Goal: Transaction & Acquisition: Download file/media

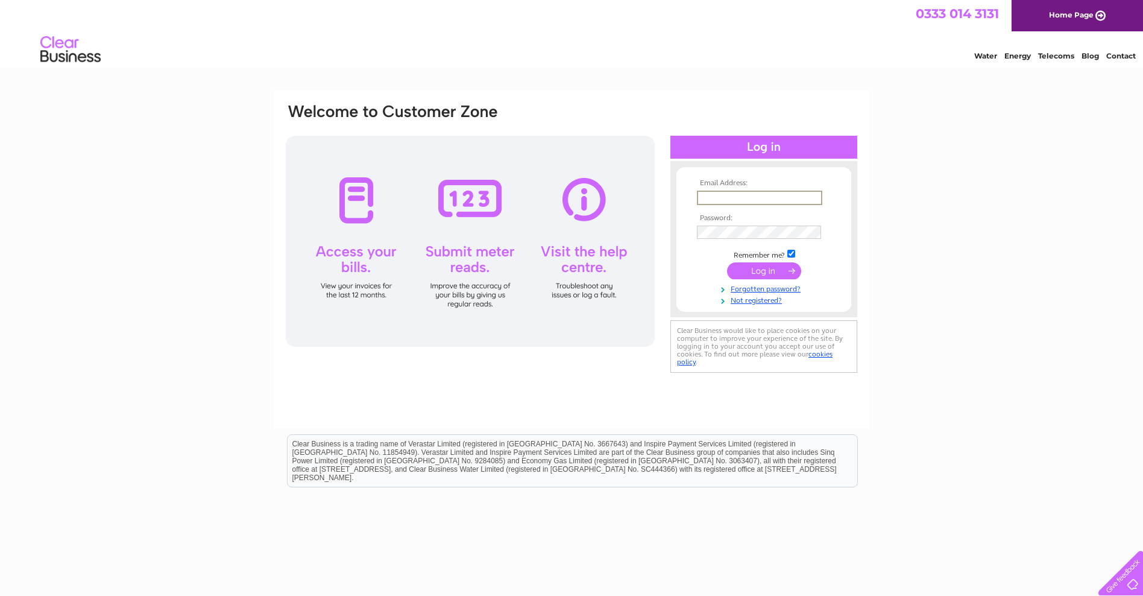
click at [735, 199] on input "text" at bounding box center [759, 197] width 125 height 14
type input "maltymint@gmail.com"
click at [761, 265] on input "submit" at bounding box center [764, 270] width 74 height 17
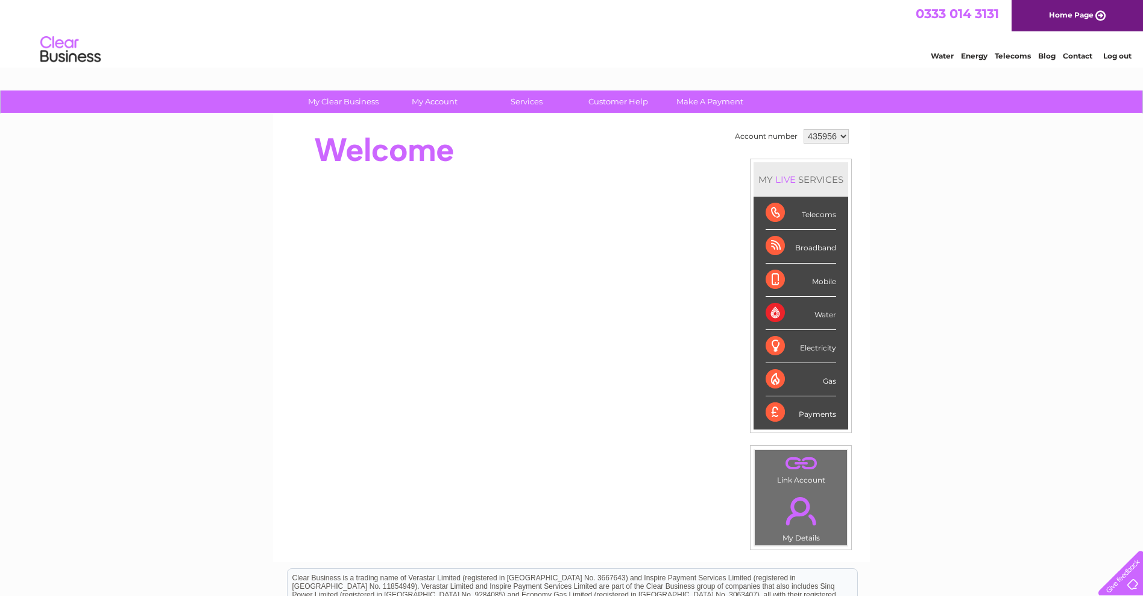
click at [816, 416] on div "Payments" at bounding box center [801, 412] width 71 height 33
click at [819, 417] on div "Payments" at bounding box center [801, 412] width 71 height 33
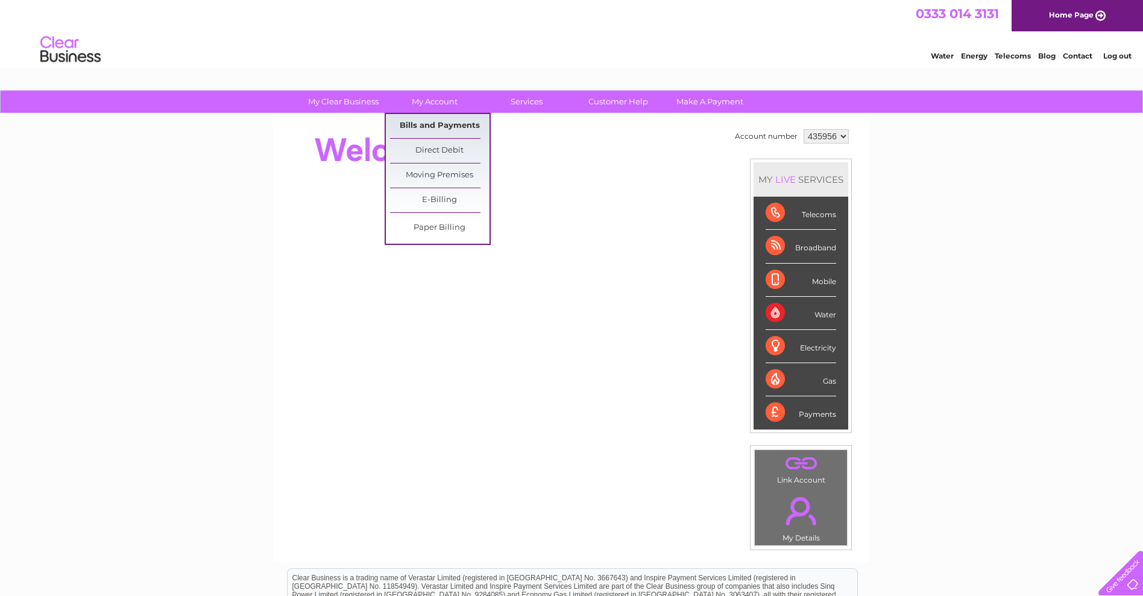
click at [447, 125] on link "Bills and Payments" at bounding box center [439, 126] width 99 height 24
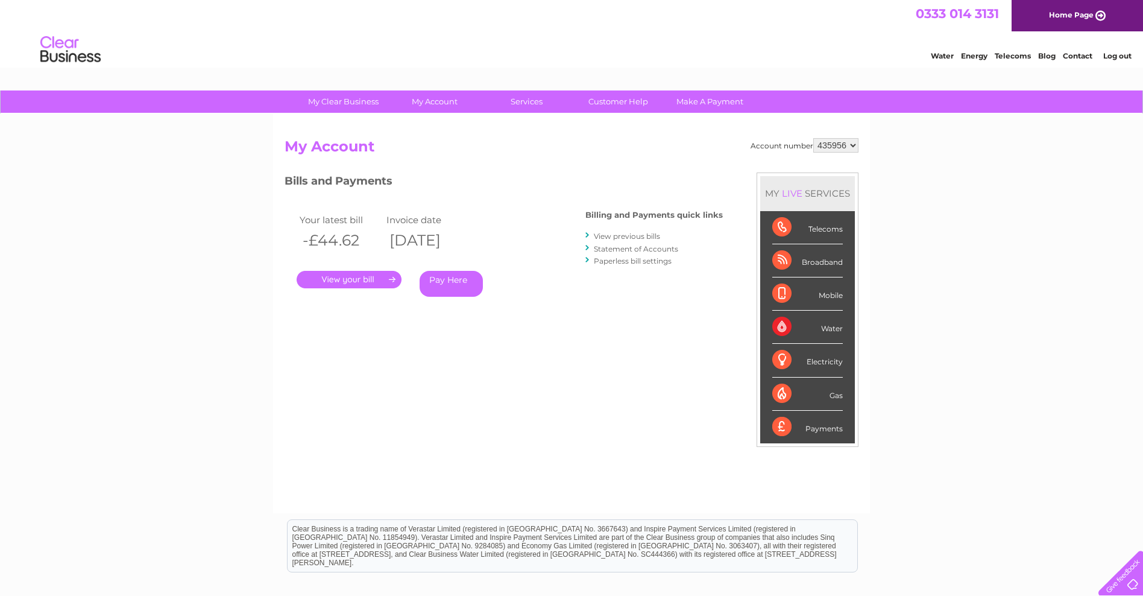
click at [356, 287] on link "." at bounding box center [349, 279] width 105 height 17
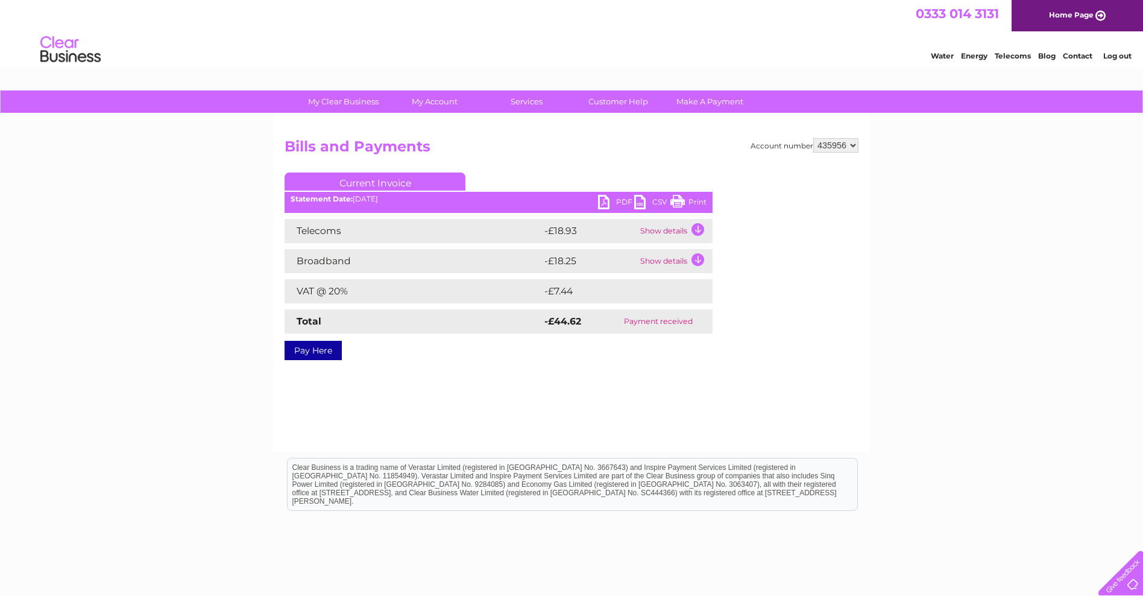
click at [613, 203] on link "PDF" at bounding box center [616, 203] width 36 height 17
click at [602, 204] on link "PDF" at bounding box center [616, 203] width 36 height 17
drag, startPoint x: 841, startPoint y: 148, endPoint x: 851, endPoint y: 147, distance: 9.7
click at [851, 147] on select "435956" at bounding box center [835, 145] width 45 height 14
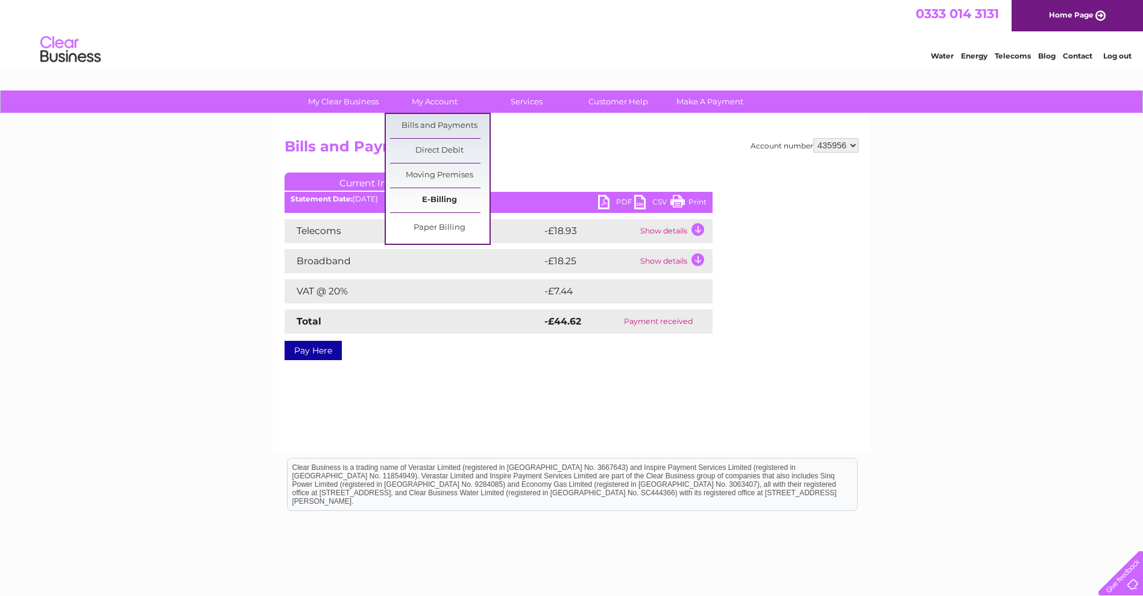
click at [427, 201] on link "E-Billing" at bounding box center [439, 200] width 99 height 24
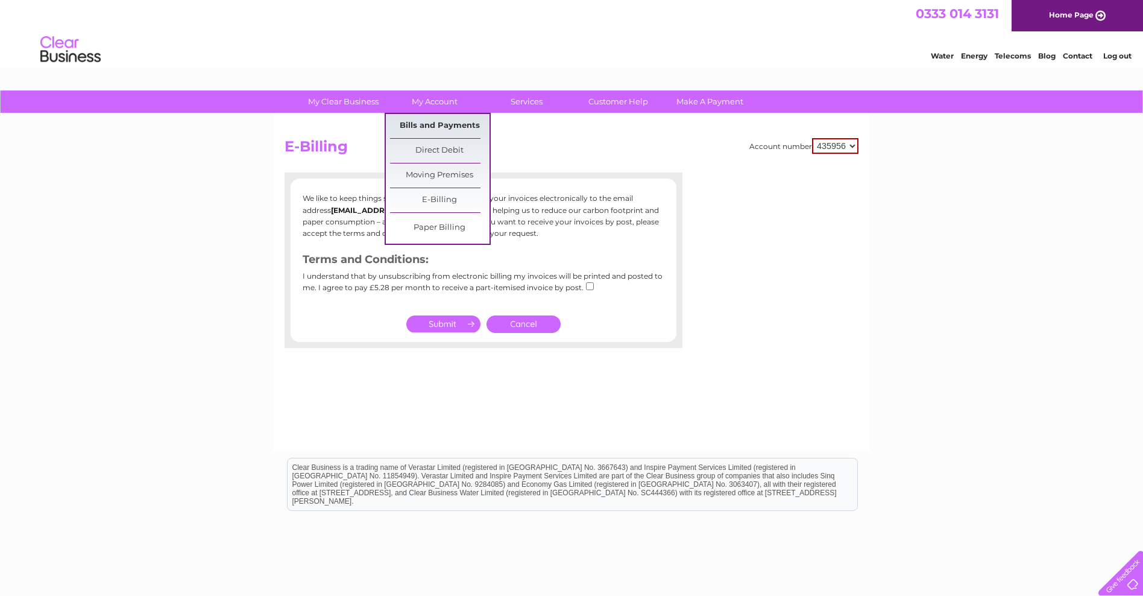
click at [432, 126] on link "Bills and Payments" at bounding box center [439, 126] width 99 height 24
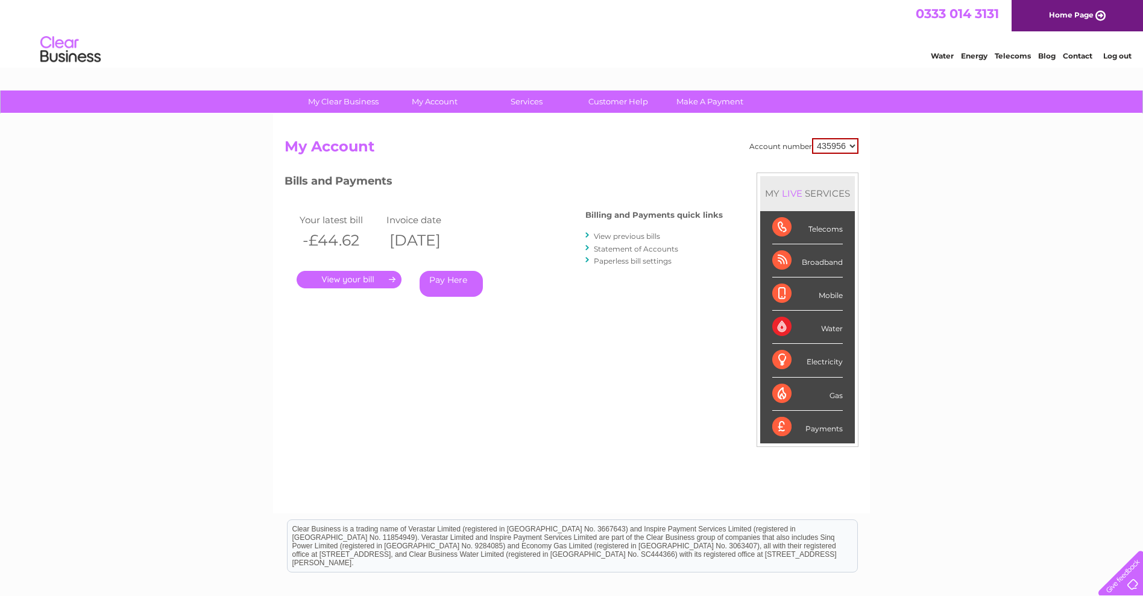
click at [818, 433] on div "Payments" at bounding box center [807, 426] width 71 height 33
click at [633, 237] on link "View previous bills" at bounding box center [627, 235] width 66 height 9
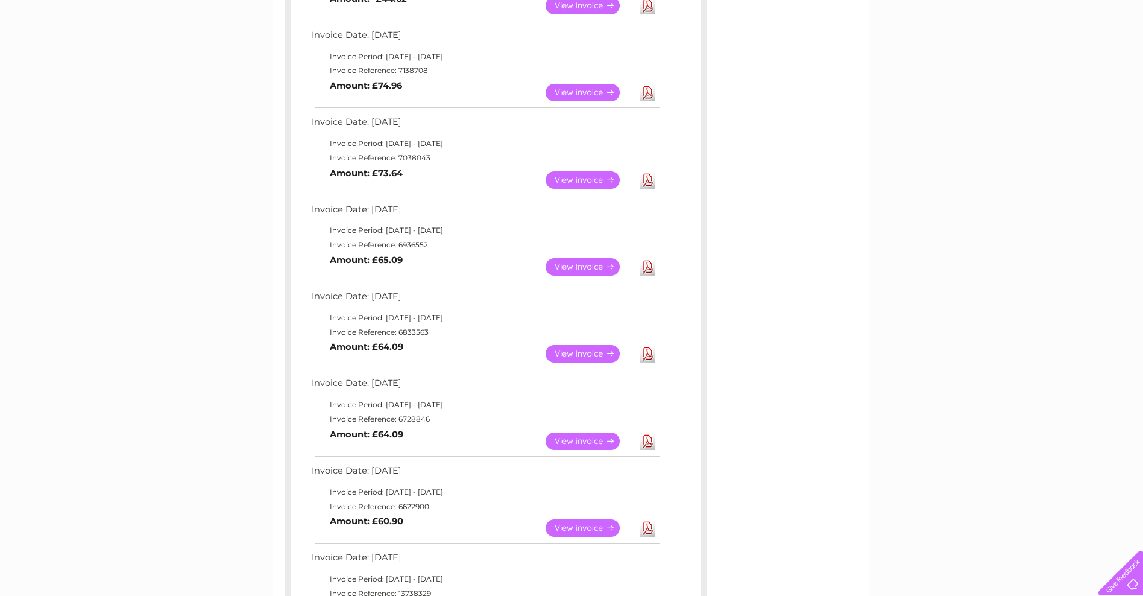
scroll to position [72, 0]
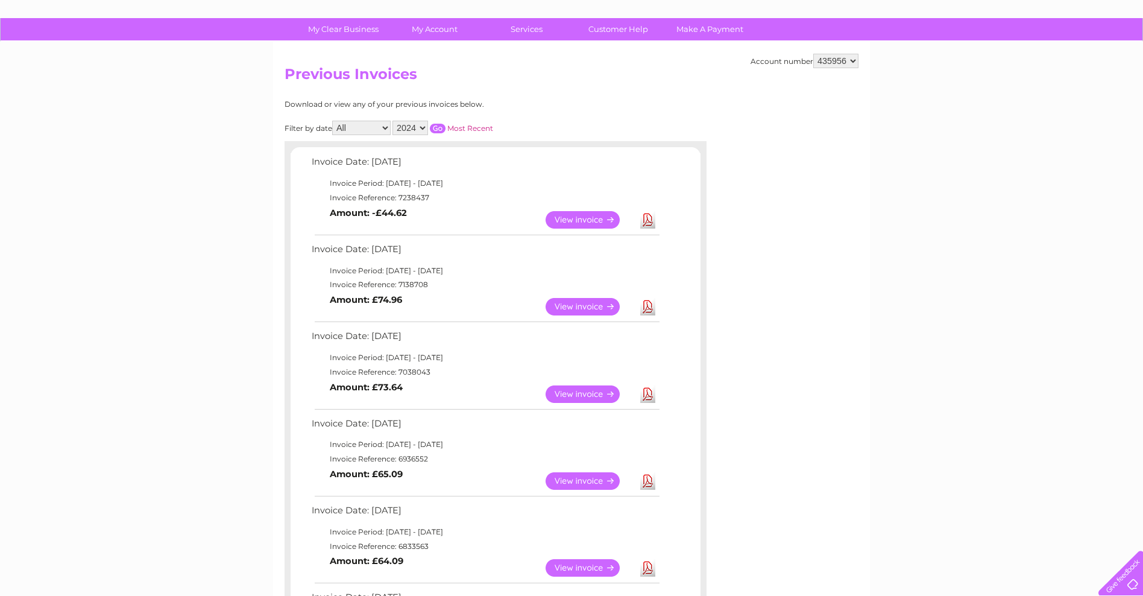
click at [647, 223] on link "Download" at bounding box center [647, 219] width 15 height 17
click at [649, 307] on link "Download" at bounding box center [647, 306] width 15 height 17
click at [647, 395] on link "Download" at bounding box center [647, 393] width 15 height 17
click at [646, 486] on link "Download" at bounding box center [647, 480] width 15 height 17
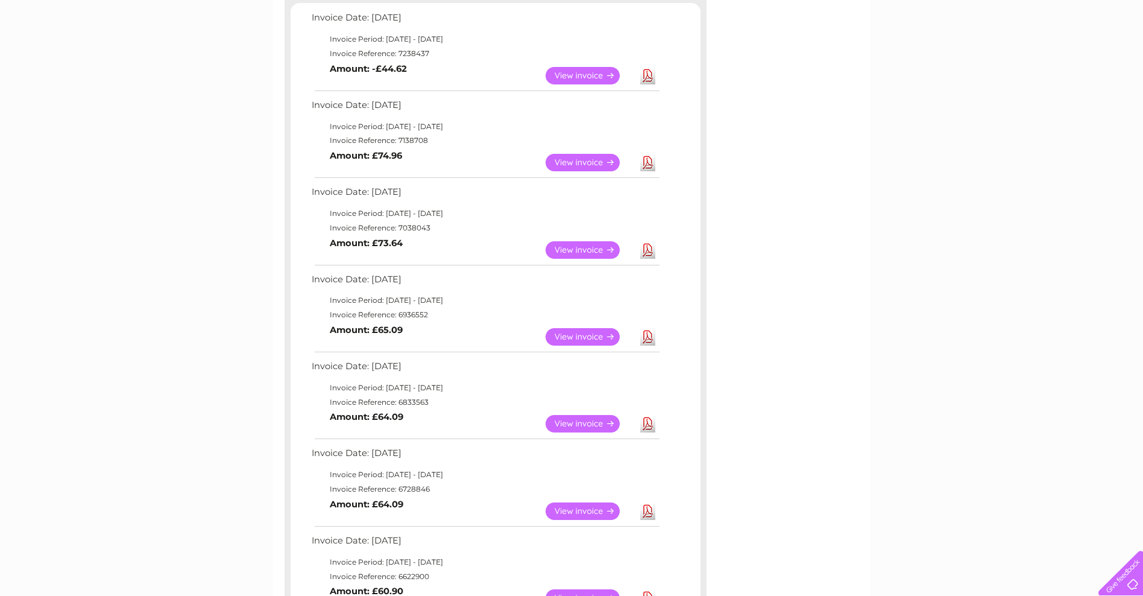
scroll to position [217, 0]
click at [647, 343] on link "Download" at bounding box center [647, 335] width 15 height 17
click at [647, 422] on link "Download" at bounding box center [647, 422] width 15 height 17
click at [647, 512] on link "Download" at bounding box center [647, 510] width 15 height 17
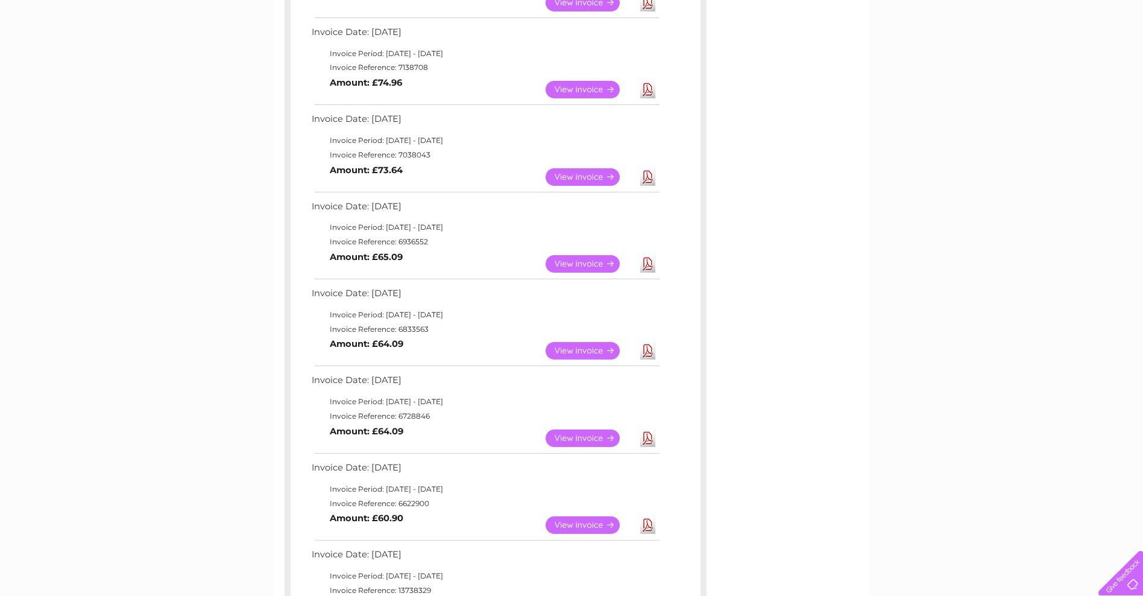
click at [644, 526] on link "Download" at bounding box center [647, 524] width 15 height 17
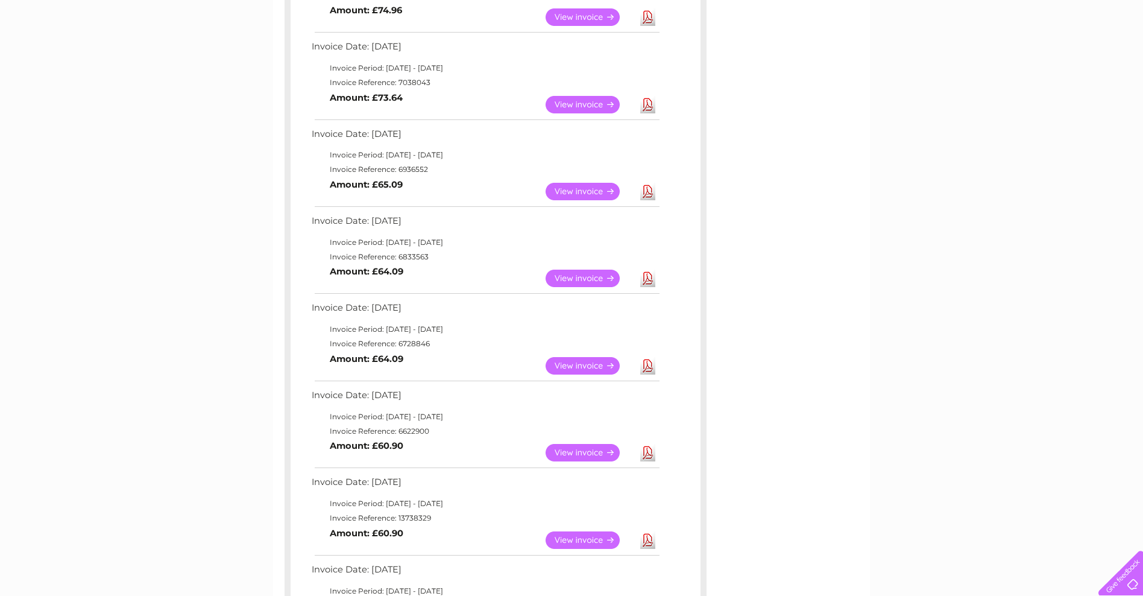
scroll to position [434, 0]
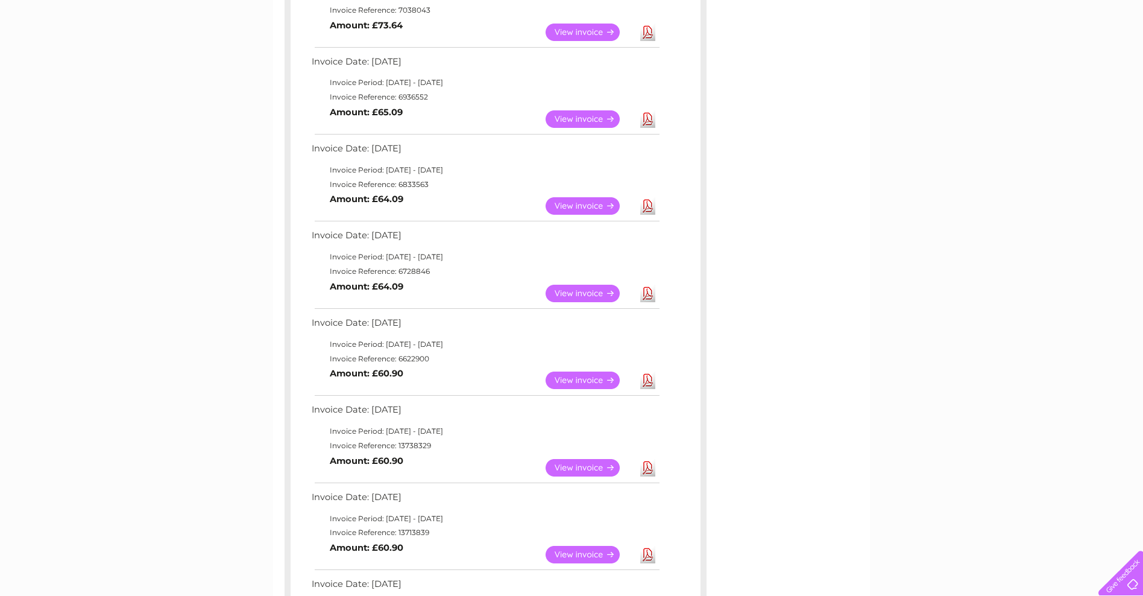
click at [651, 471] on link "Download" at bounding box center [647, 467] width 15 height 17
click at [649, 557] on link "Download" at bounding box center [647, 554] width 15 height 17
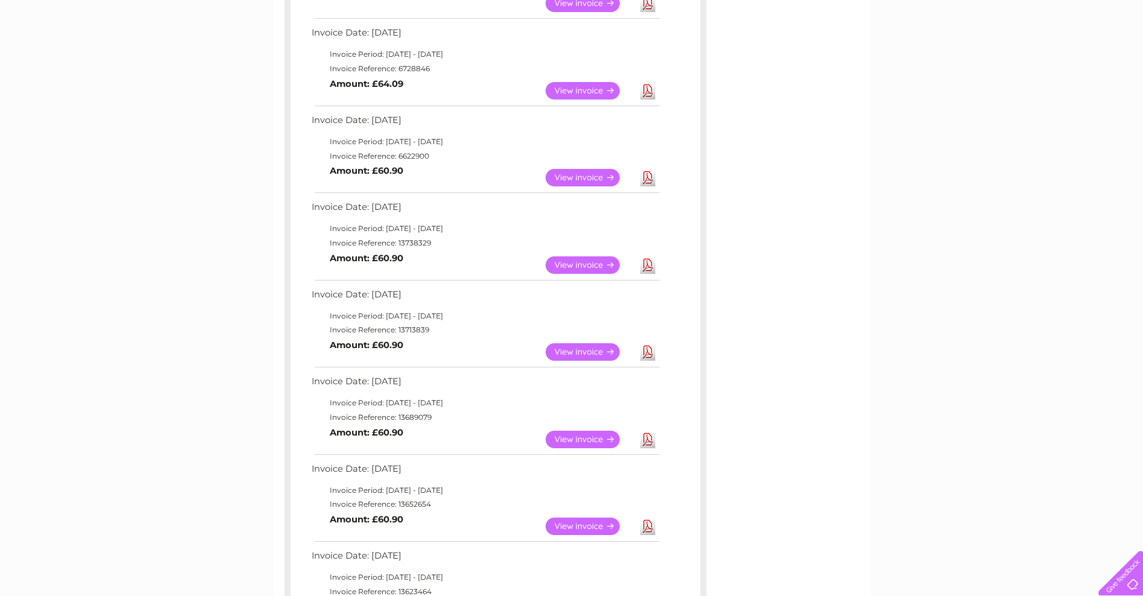
scroll to position [651, 0]
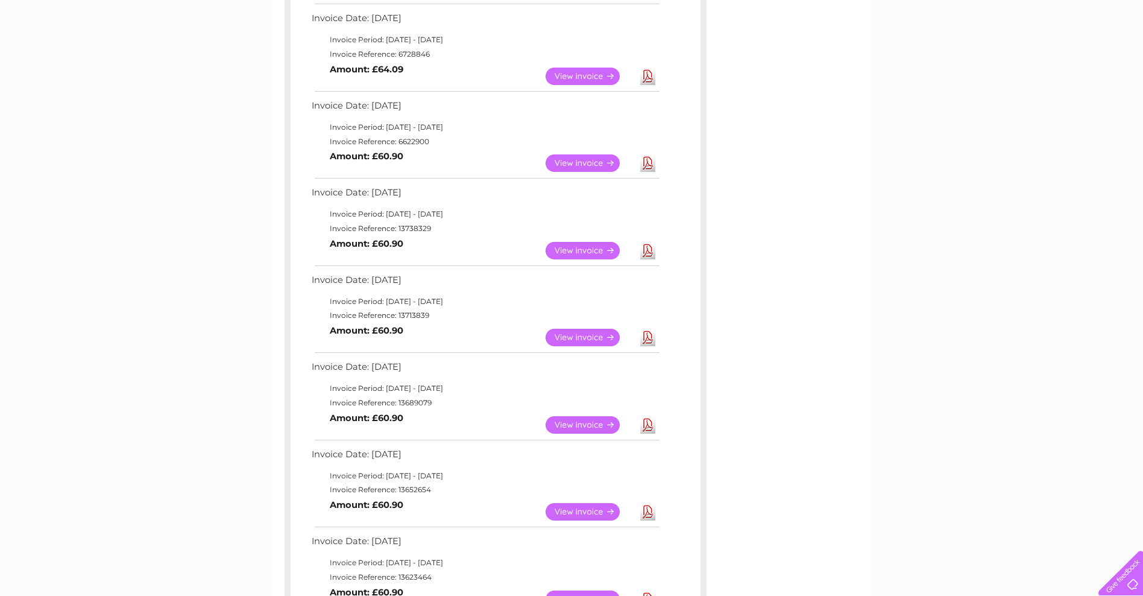
click at [644, 512] on link "Download" at bounding box center [647, 511] width 15 height 17
click at [647, 428] on link "Download" at bounding box center [647, 424] width 15 height 17
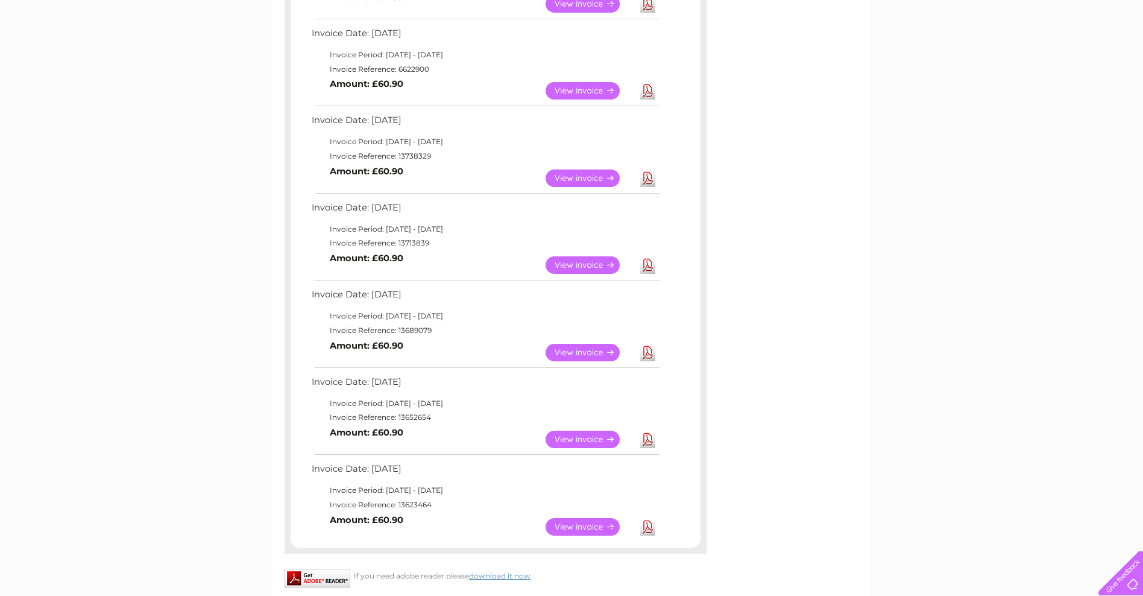
scroll to position [796, 0]
